Goal: Find specific page/section: Find specific page/section

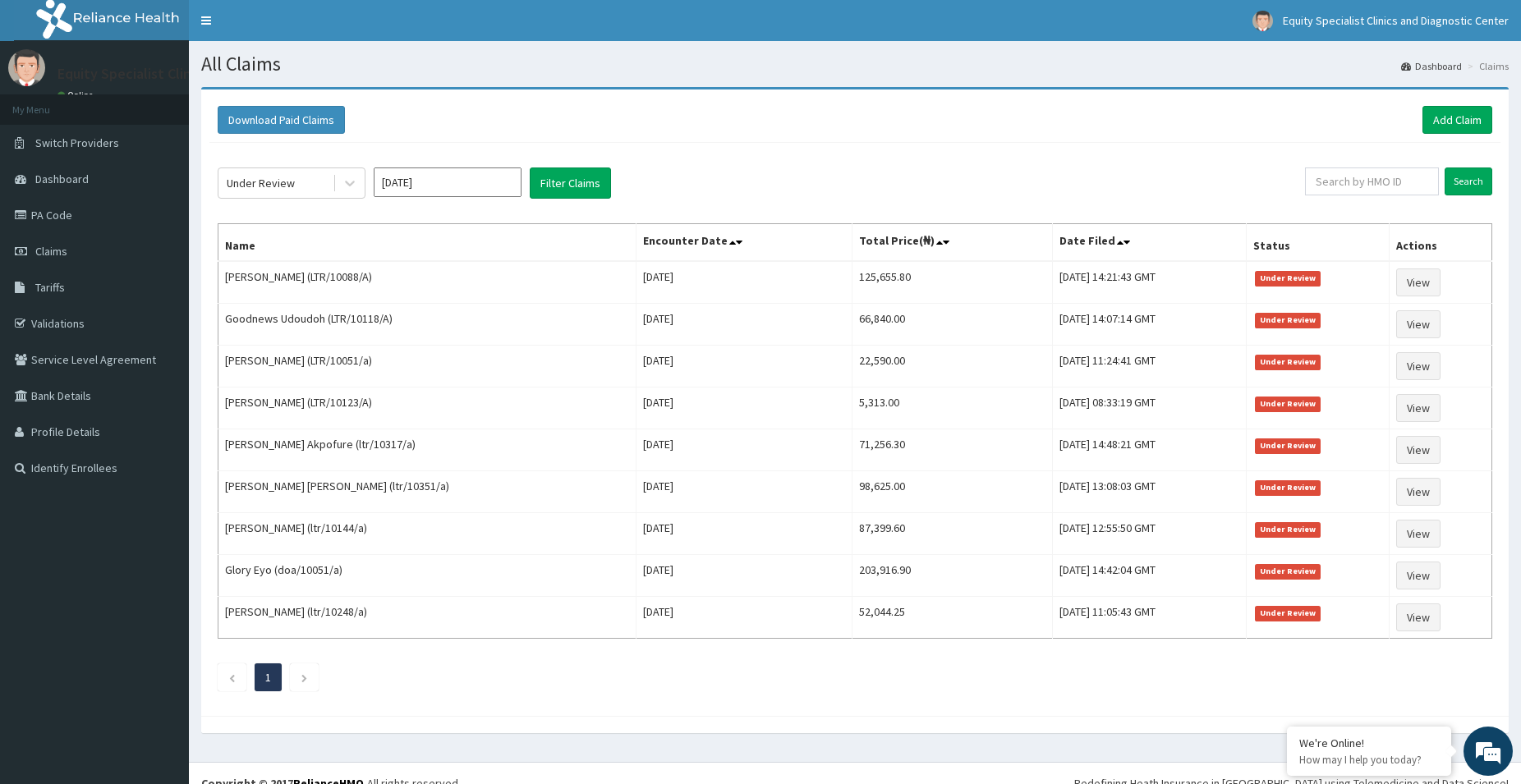
click at [64, 247] on link "Claims" at bounding box center [95, 251] width 189 height 36
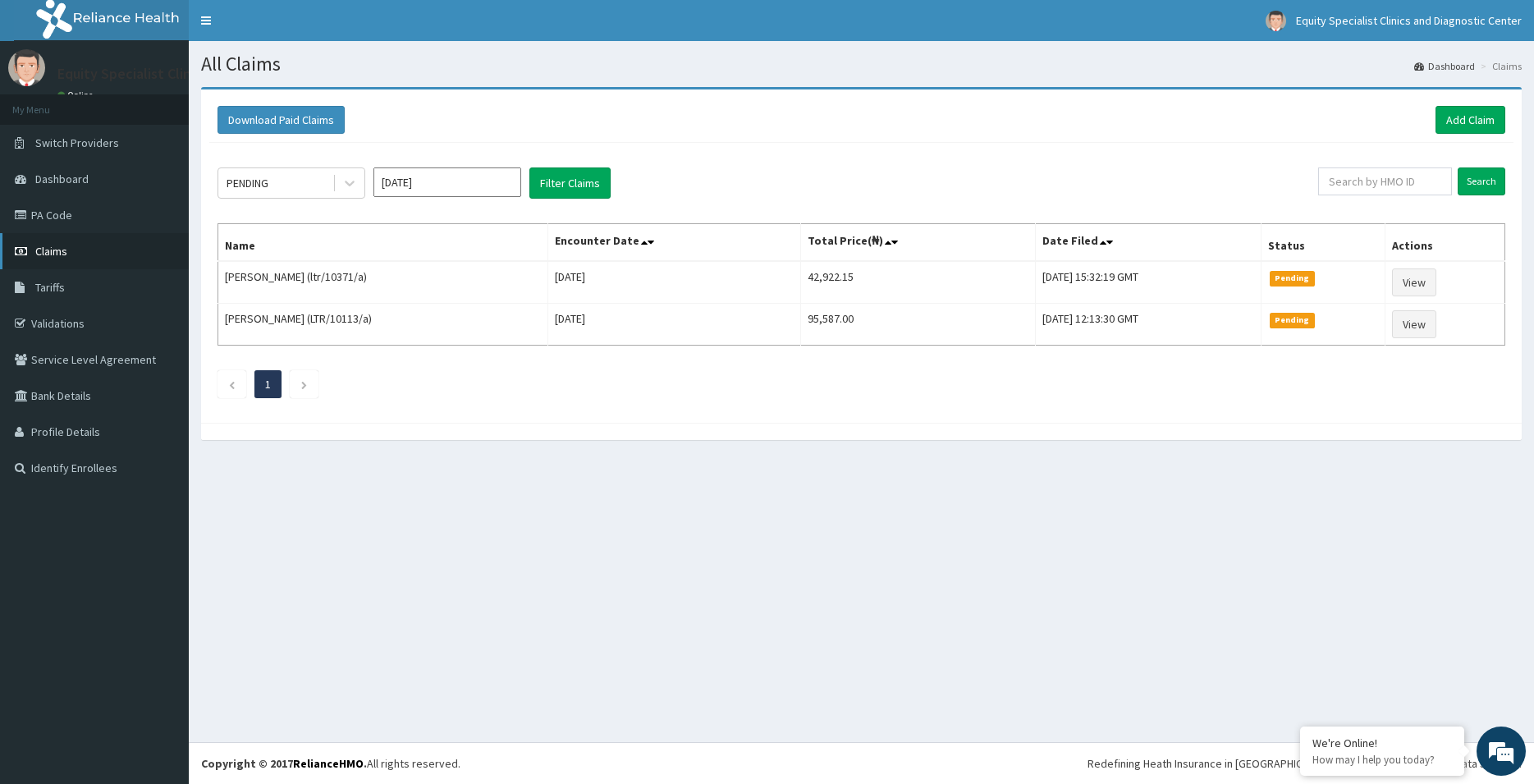
click at [62, 256] on span "Claims" at bounding box center [51, 251] width 32 height 15
